Goal: Information Seeking & Learning: Learn about a topic

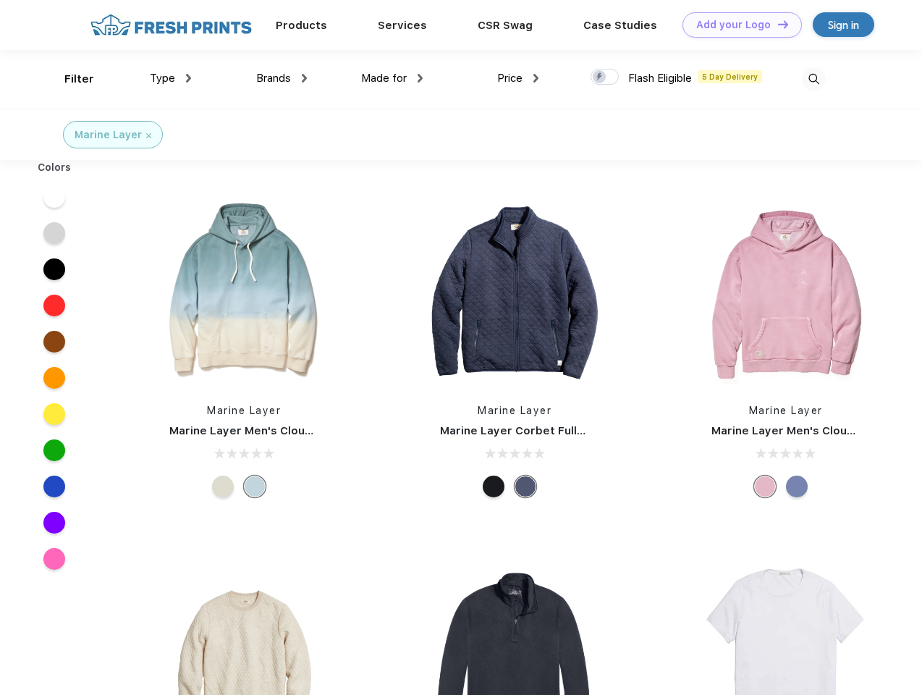
click at [737, 25] on link "Add your Logo Design Tool" at bounding box center [742, 24] width 119 height 25
click at [0, 0] on div "Design Tool" at bounding box center [0, 0] width 0 height 0
click at [777, 24] on link "Add your Logo Design Tool" at bounding box center [742, 24] width 119 height 25
click at [70, 79] on div "Filter" at bounding box center [79, 79] width 30 height 17
click at [171, 78] on span "Type" at bounding box center [162, 78] width 25 height 13
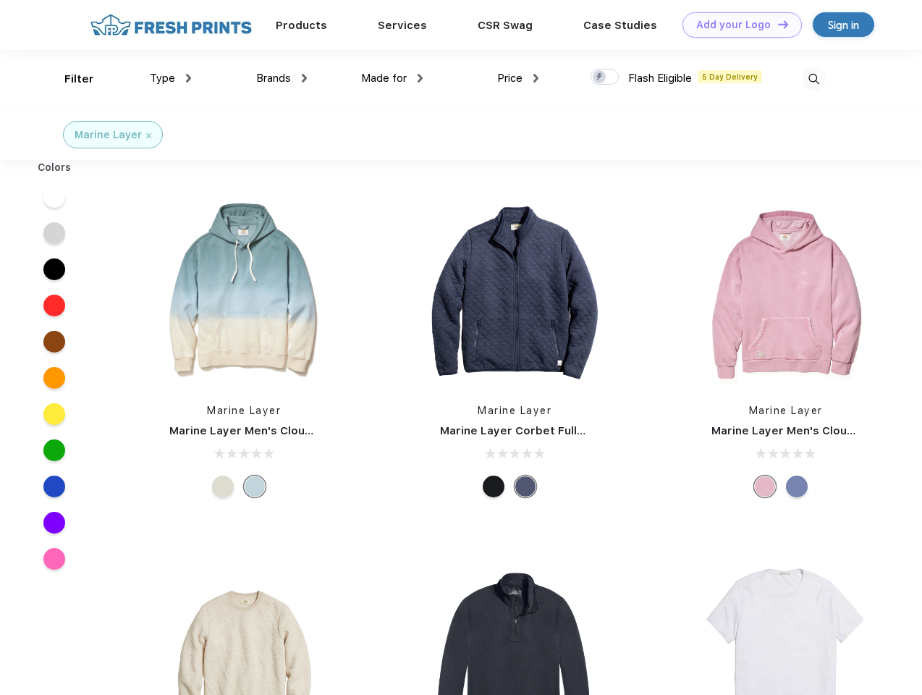
click at [282, 78] on span "Brands" at bounding box center [273, 78] width 35 height 13
click at [392, 78] on span "Made for" at bounding box center [384, 78] width 46 height 13
click at [518, 78] on span "Price" at bounding box center [509, 78] width 25 height 13
click at [605, 77] on div at bounding box center [605, 77] width 28 height 16
click at [600, 77] on input "checkbox" at bounding box center [595, 72] width 9 height 9
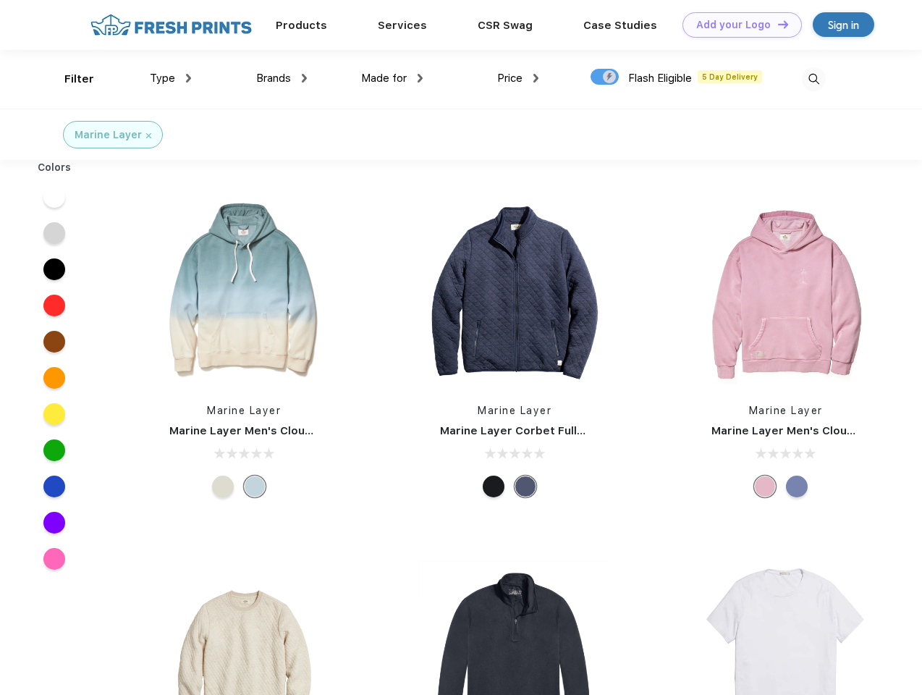
click at [814, 79] on img at bounding box center [814, 79] width 24 height 24
